Goal: Information Seeking & Learning: Learn about a topic

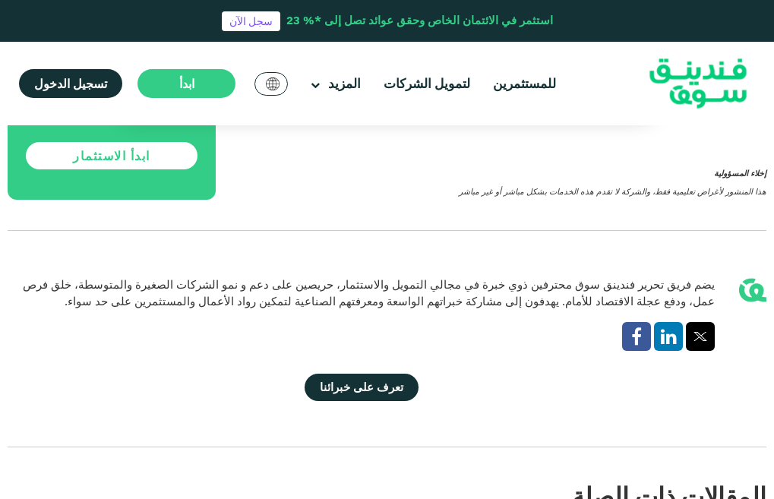
scroll to position [3222, 0]
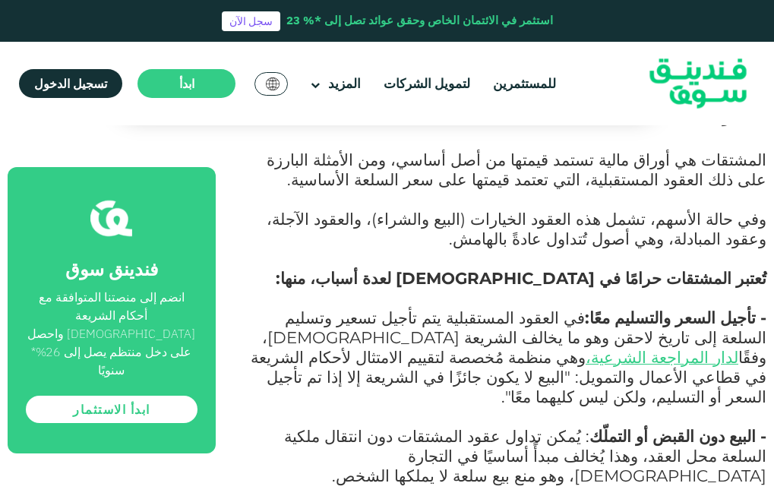
scroll to position [2462, 0]
